Goal: Register for event/course

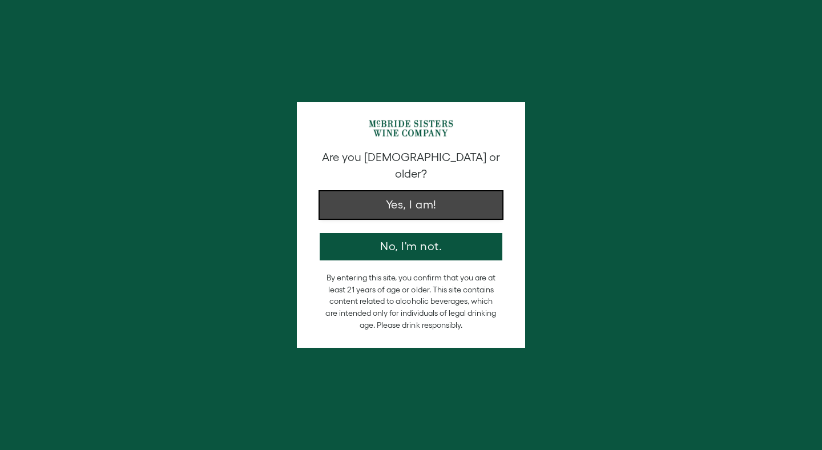
click at [396, 198] on button "Yes, I am!" at bounding box center [411, 204] width 183 height 27
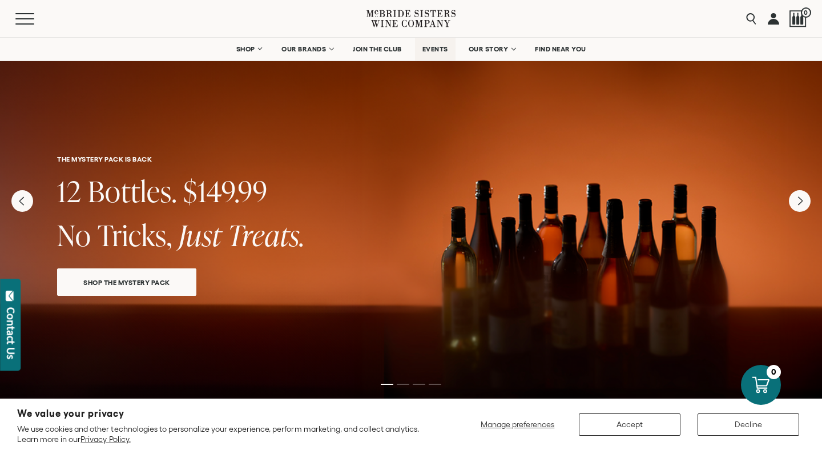
click at [429, 57] on link "EVENTS" at bounding box center [435, 49] width 41 height 23
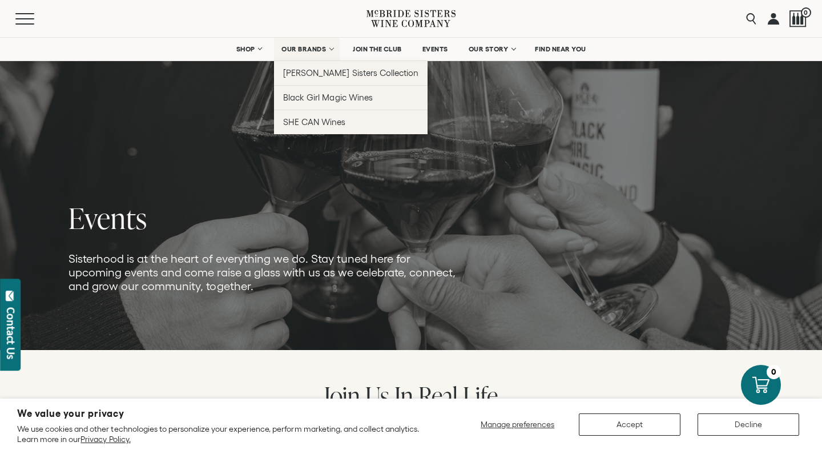
click at [326, 52] on link "OUR BRANDS" at bounding box center [307, 49] width 66 height 23
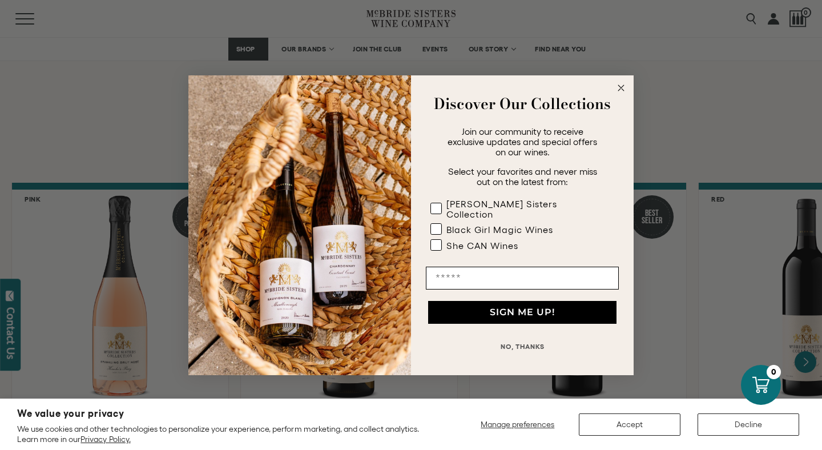
scroll to position [853, 0]
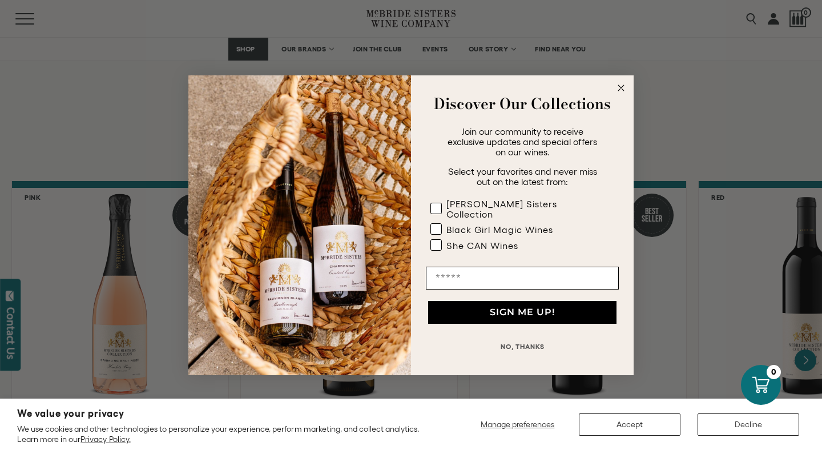
click at [622, 88] on circle "Close dialog" at bounding box center [621, 87] width 13 height 13
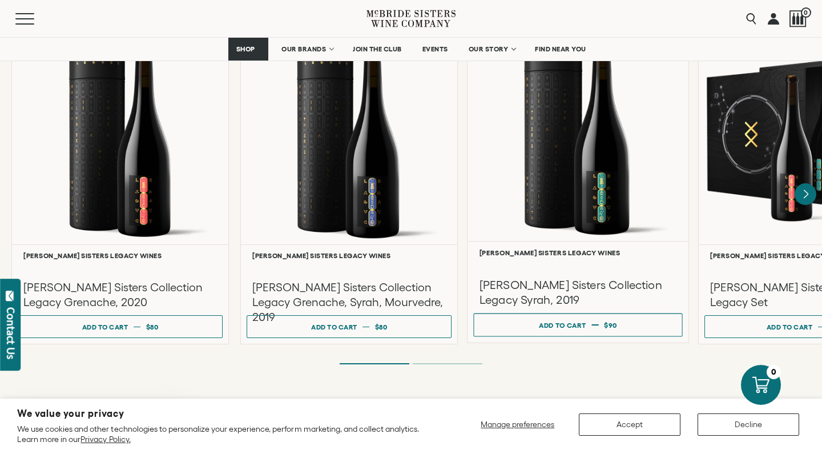
scroll to position [3031, 0]
